Goal: Check status: Check status

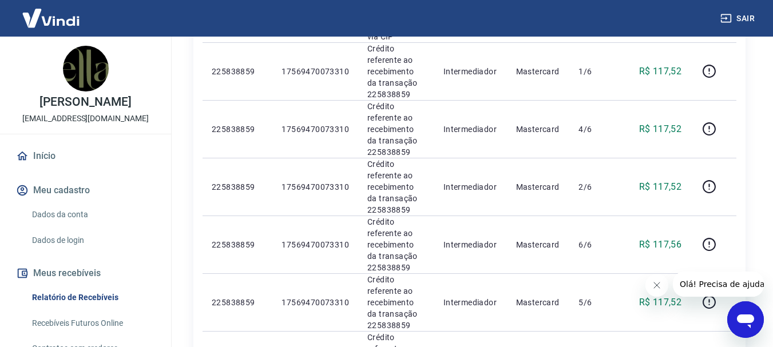
scroll to position [744, 0]
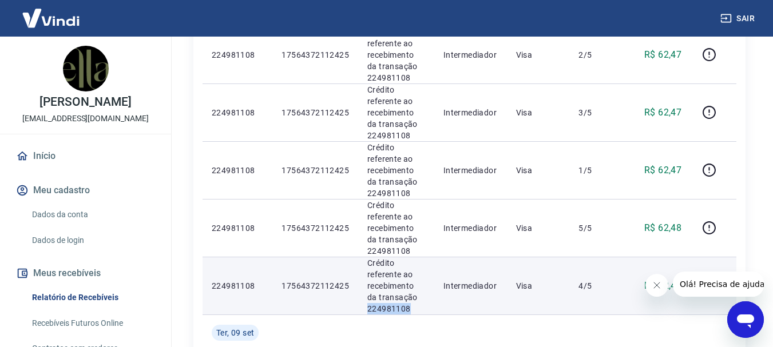
drag, startPoint x: 407, startPoint y: 287, endPoint x: 365, endPoint y: 287, distance: 41.8
click at [365, 287] on td "Crédito referente ao recebimento da transação 224981108" at bounding box center [396, 286] width 76 height 58
copy p "224981108"
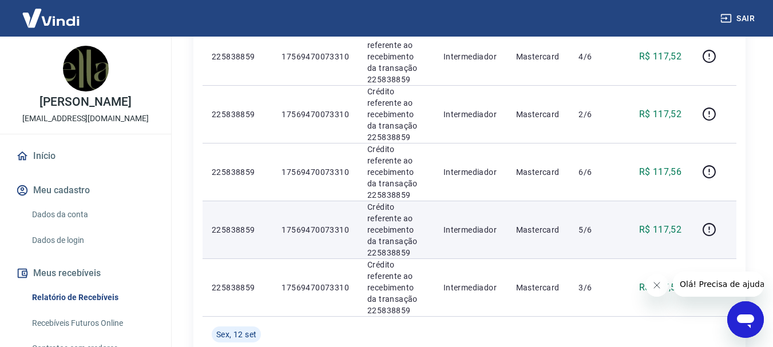
scroll to position [458, 0]
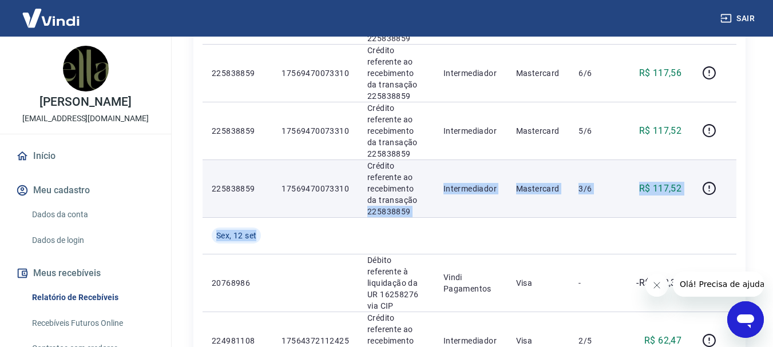
drag, startPoint x: 414, startPoint y: 208, endPoint x: 367, endPoint y: 204, distance: 47.7
click at [389, 202] on p "Crédito referente ao recebimento da transação 225838859" at bounding box center [396, 188] width 58 height 57
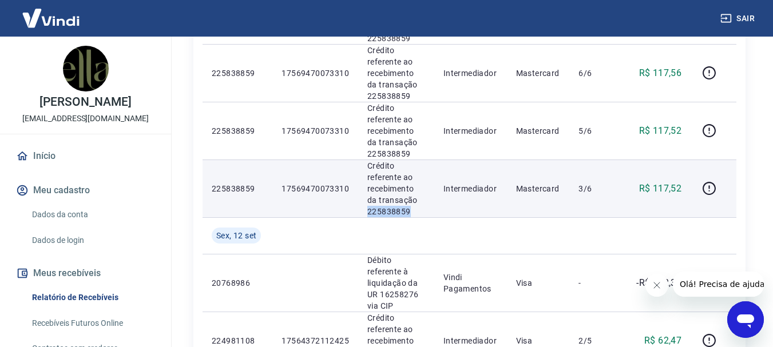
drag, startPoint x: 412, startPoint y: 200, endPoint x: 364, endPoint y: 201, distance: 48.1
click at [364, 201] on td "Crédito referente ao recebimento da transação 225838859" at bounding box center [396, 189] width 76 height 58
copy p "225838859"
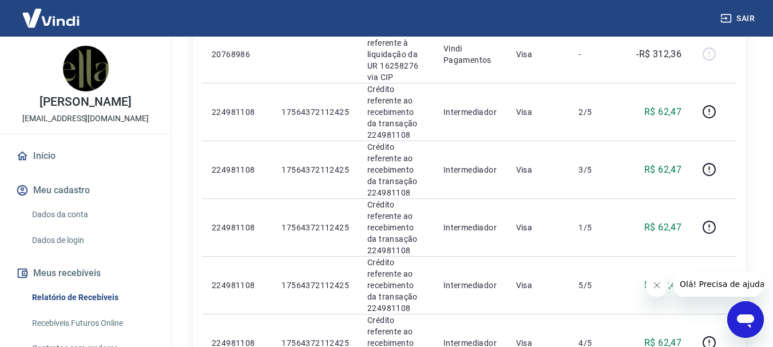
scroll to position [858, 0]
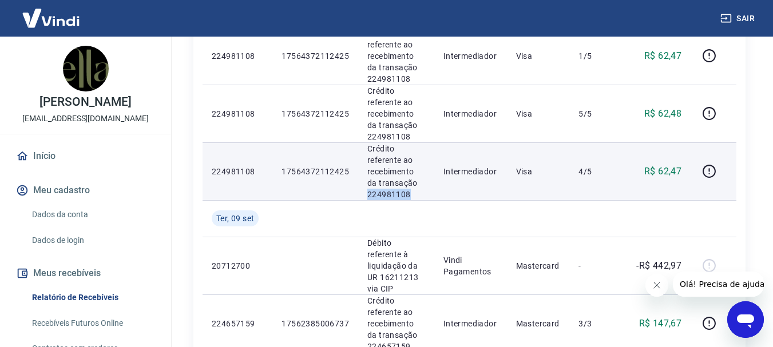
drag, startPoint x: 412, startPoint y: 170, endPoint x: 363, endPoint y: 170, distance: 48.6
click at [363, 170] on td "Crédito referente ao recebimento da transação 224981108" at bounding box center [396, 171] width 76 height 58
copy p "224981108"
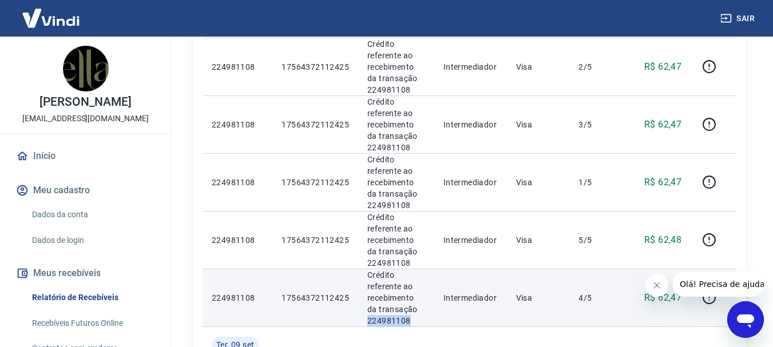
scroll to position [572, 0]
